Goal: Find specific page/section: Find specific page/section

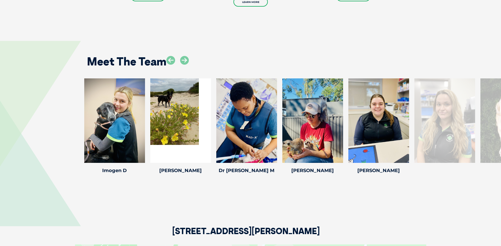
scroll to position [740, 0]
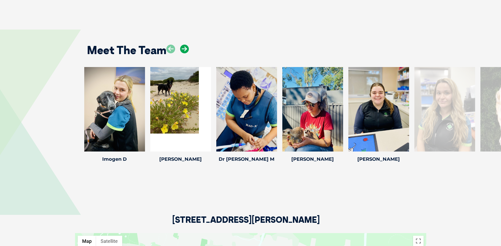
click at [184, 45] on icon at bounding box center [184, 49] width 9 height 9
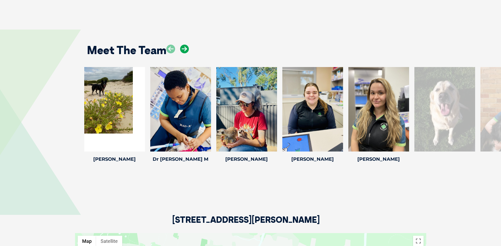
click at [184, 47] on icon at bounding box center [184, 49] width 9 height 9
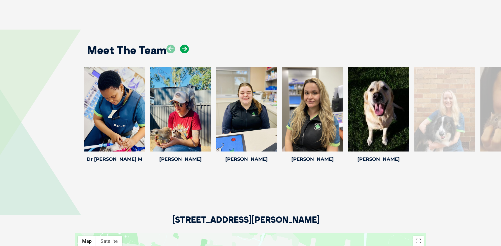
click at [184, 47] on icon at bounding box center [184, 49] width 9 height 9
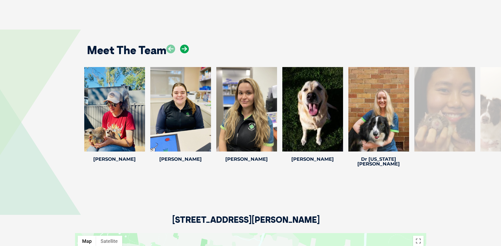
click at [184, 47] on icon at bounding box center [184, 49] width 9 height 9
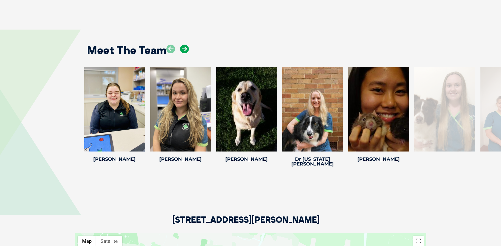
click at [184, 47] on icon at bounding box center [184, 49] width 9 height 9
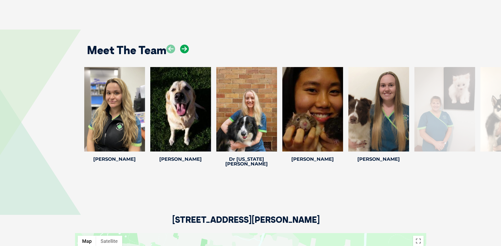
click at [184, 47] on icon at bounding box center [184, 49] width 9 height 9
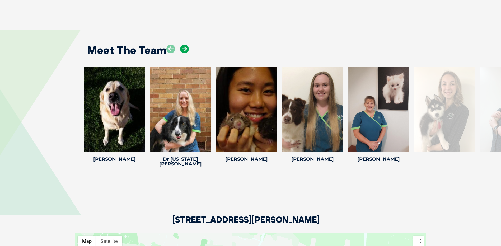
click at [184, 47] on icon at bounding box center [184, 49] width 9 height 9
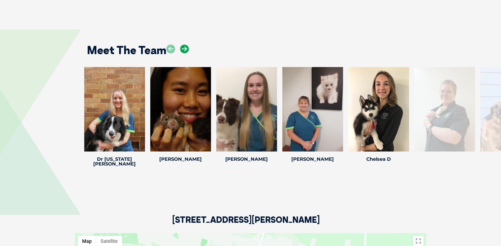
click at [184, 47] on icon at bounding box center [184, 49] width 9 height 9
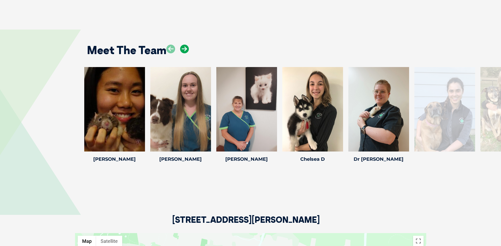
click at [184, 47] on icon at bounding box center [184, 49] width 9 height 9
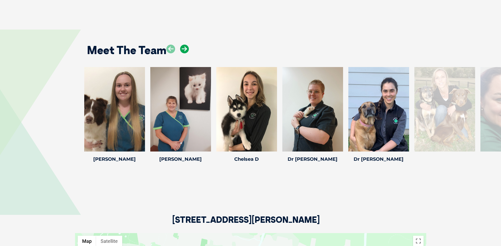
click at [184, 47] on icon at bounding box center [184, 49] width 9 height 9
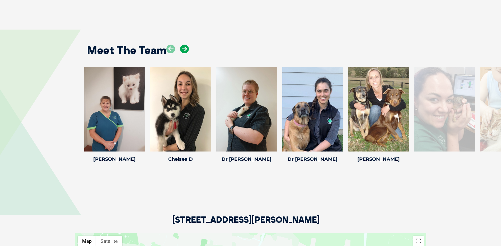
click at [184, 47] on icon at bounding box center [184, 49] width 9 height 9
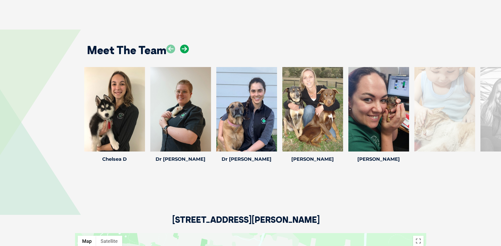
click at [184, 47] on icon at bounding box center [184, 49] width 9 height 9
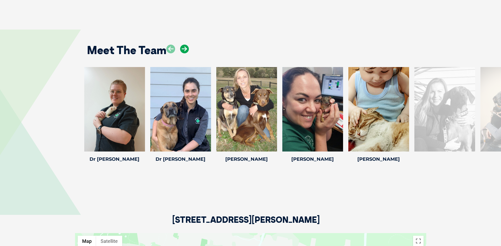
click at [184, 47] on icon at bounding box center [184, 49] width 9 height 9
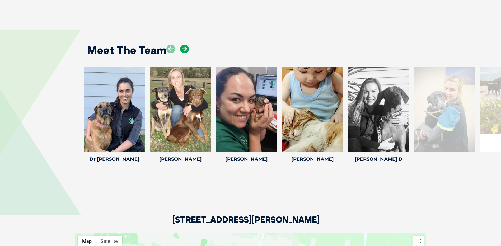
click at [184, 47] on icon at bounding box center [184, 49] width 9 height 9
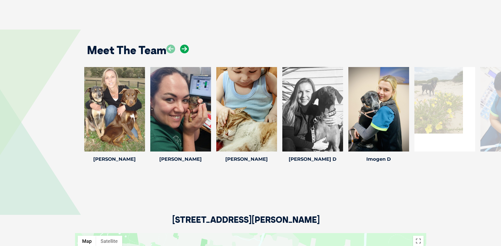
click at [184, 47] on icon at bounding box center [184, 49] width 9 height 9
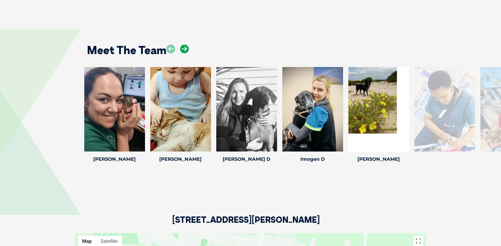
click at [184, 47] on icon at bounding box center [184, 49] width 9 height 9
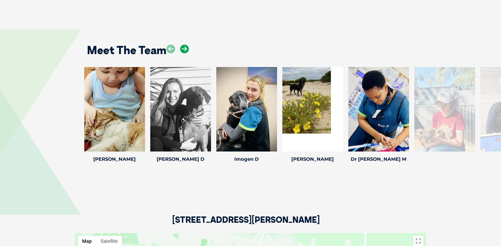
click at [184, 47] on icon at bounding box center [184, 49] width 9 height 9
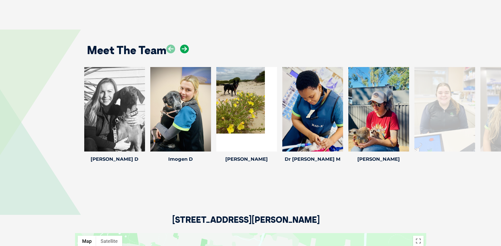
click at [184, 47] on icon at bounding box center [184, 49] width 9 height 9
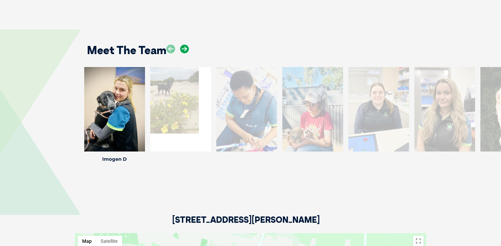
click at [184, 47] on icon at bounding box center [184, 49] width 9 height 9
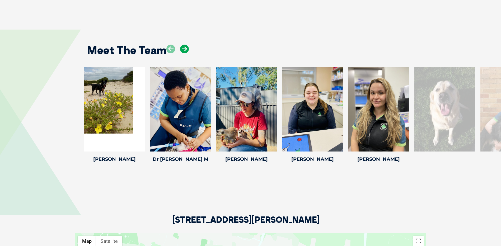
click at [184, 47] on icon at bounding box center [184, 49] width 9 height 9
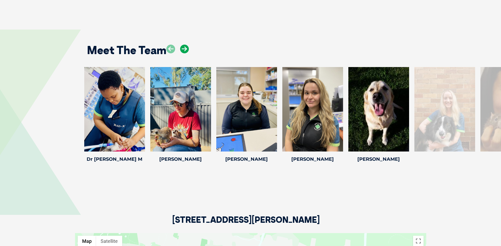
click at [184, 47] on icon at bounding box center [184, 49] width 9 height 9
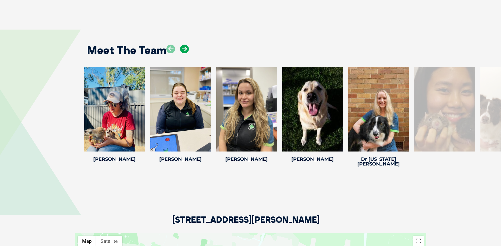
click at [184, 47] on icon at bounding box center [184, 49] width 9 height 9
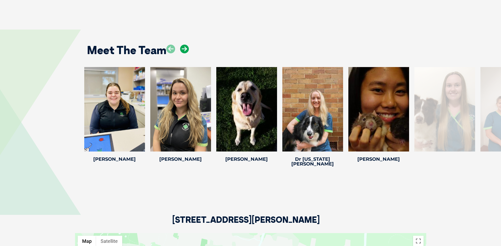
click at [184, 47] on icon at bounding box center [184, 49] width 9 height 9
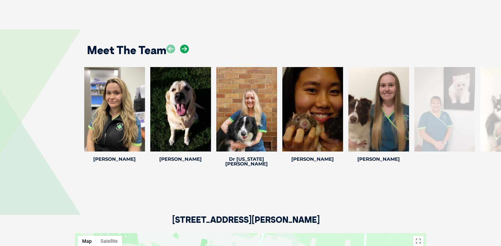
click at [184, 47] on icon at bounding box center [184, 49] width 9 height 9
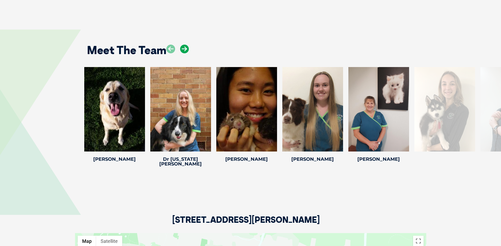
click at [184, 47] on icon at bounding box center [184, 49] width 9 height 9
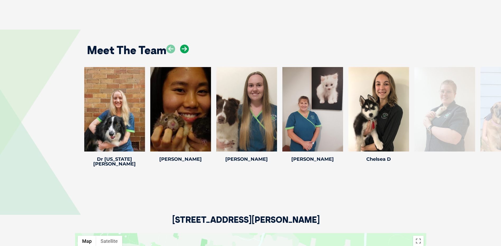
click at [184, 47] on icon at bounding box center [184, 49] width 9 height 9
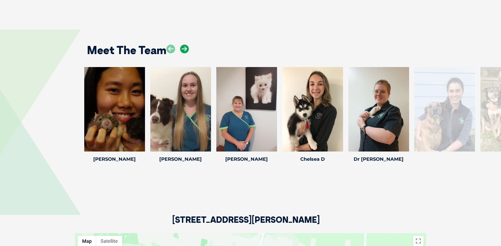
click at [184, 47] on icon at bounding box center [184, 49] width 9 height 9
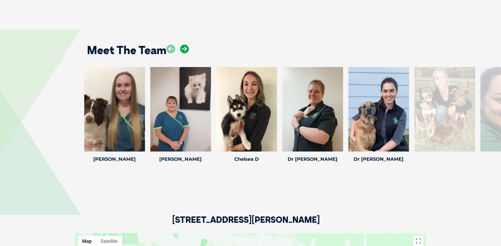
click at [184, 47] on icon at bounding box center [184, 49] width 9 height 9
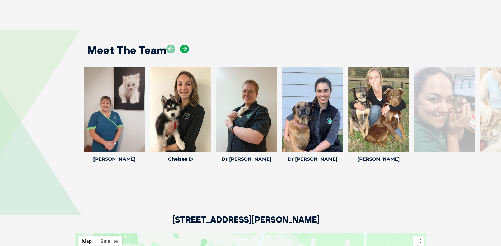
click at [184, 47] on icon at bounding box center [184, 49] width 9 height 9
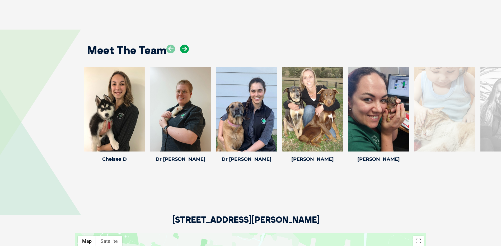
click at [184, 47] on icon at bounding box center [184, 49] width 9 height 9
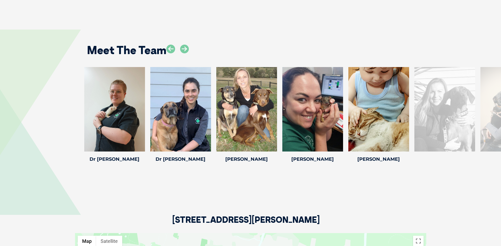
click at [385, 202] on div "[STREET_ADDRESS][PERSON_NAME]" at bounding box center [250, 201] width 351 height 64
click at [185, 49] on icon at bounding box center [184, 49] width 9 height 9
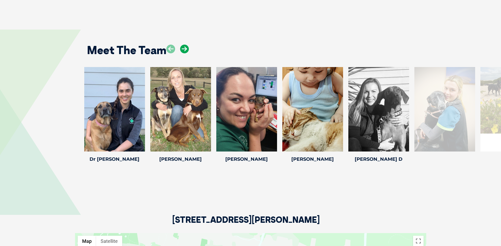
click at [185, 49] on icon at bounding box center [184, 49] width 9 height 9
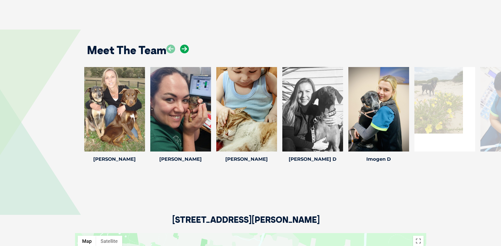
click at [185, 49] on icon at bounding box center [184, 49] width 9 height 9
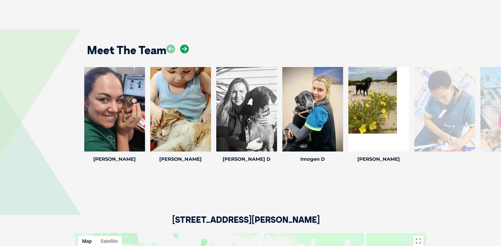
click at [185, 49] on icon at bounding box center [184, 49] width 9 height 9
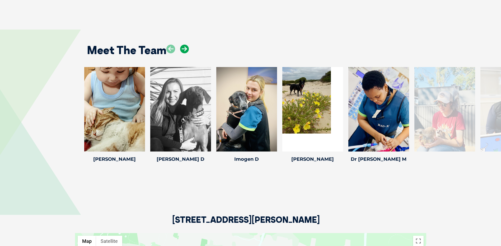
click at [185, 49] on icon at bounding box center [184, 49] width 9 height 9
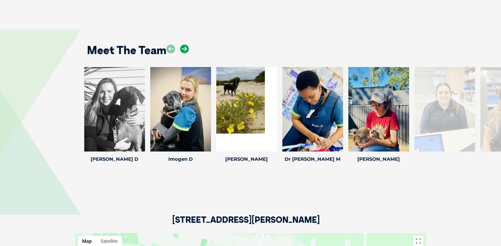
click at [185, 49] on icon at bounding box center [184, 49] width 9 height 9
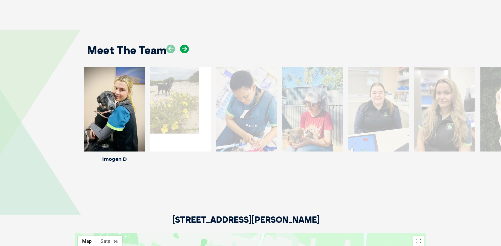
click at [185, 49] on icon at bounding box center [184, 49] width 9 height 9
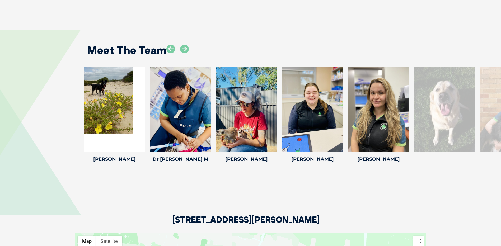
click at [223, 27] on div "Meet The Team Dr [PERSON_NAME] Dr [PERSON_NAME] Veterinary Director Dr. [PERSON…" at bounding box center [250, 102] width 501 height 176
